Goal: Information Seeking & Learning: Learn about a topic

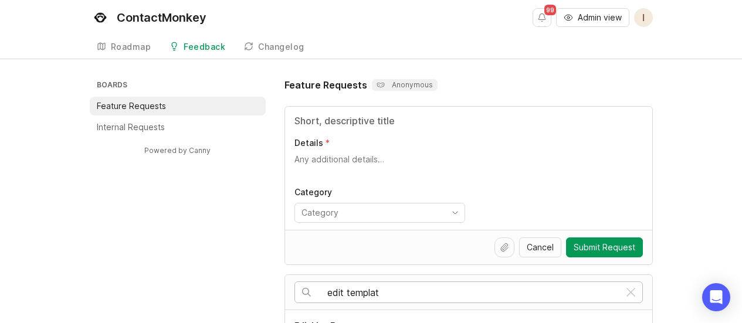
scroll to position [169, 0]
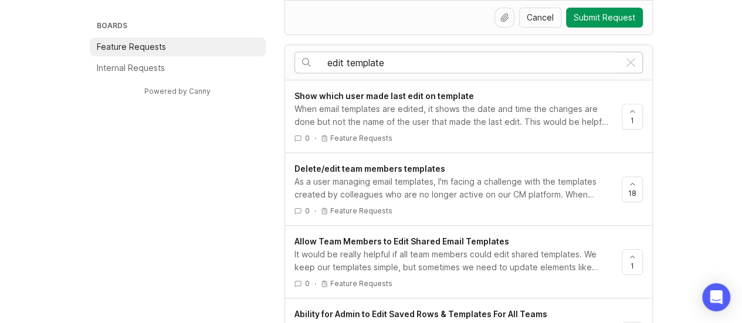
scroll to position [231, 0]
type input "edit template"
click at [437, 200] on link "Delete/edit team members templates As a user managing email templates, I'm faci…" at bounding box center [457, 188] width 327 height 53
click at [489, 177] on div "As a user managing email templates, I'm facing a challenge with the templates c…" at bounding box center [453, 188] width 318 height 26
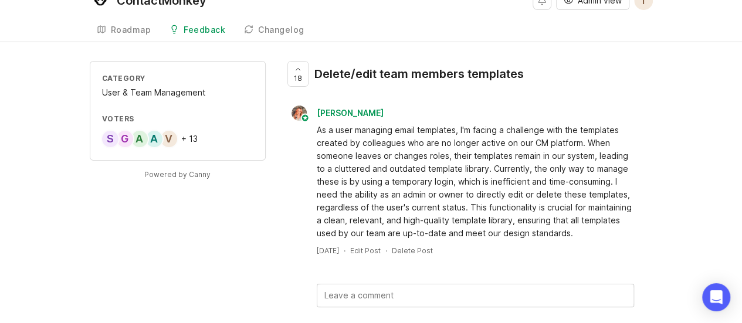
scroll to position [18, 0]
click at [285, 72] on div "18 Delete/edit team members templates" at bounding box center [409, 77] width 249 height 35
click at [298, 71] on div at bounding box center [298, 73] width 20 height 25
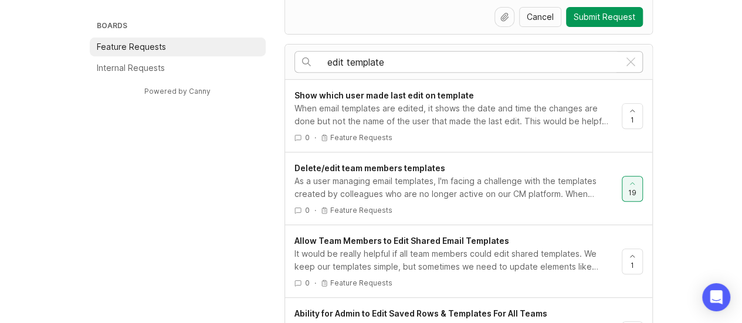
click at [469, 255] on div "It would be really helpful if all team members could edit shared templates. We …" at bounding box center [453, 261] width 318 height 26
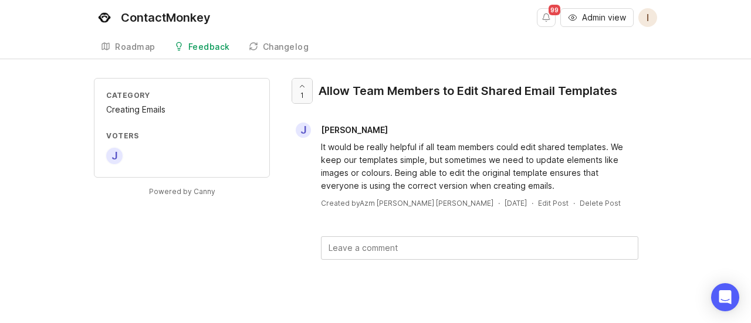
click at [300, 96] on div at bounding box center [302, 91] width 20 height 25
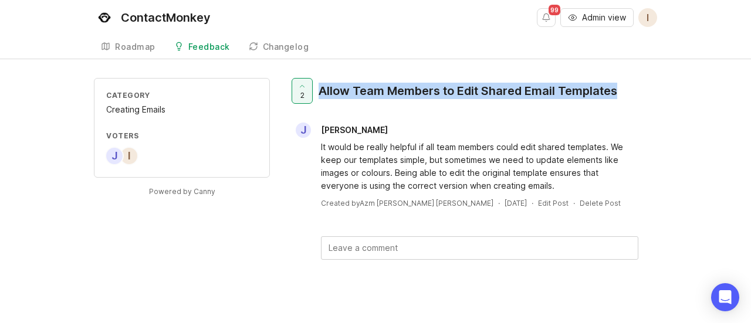
drag, startPoint x: 321, startPoint y: 91, endPoint x: 621, endPoint y: 103, distance: 299.4
click at [621, 103] on div "2 Allow Team Members to Edit Shared Email Templates" at bounding box center [458, 95] width 338 height 35
